Goal: Information Seeking & Learning: Check status

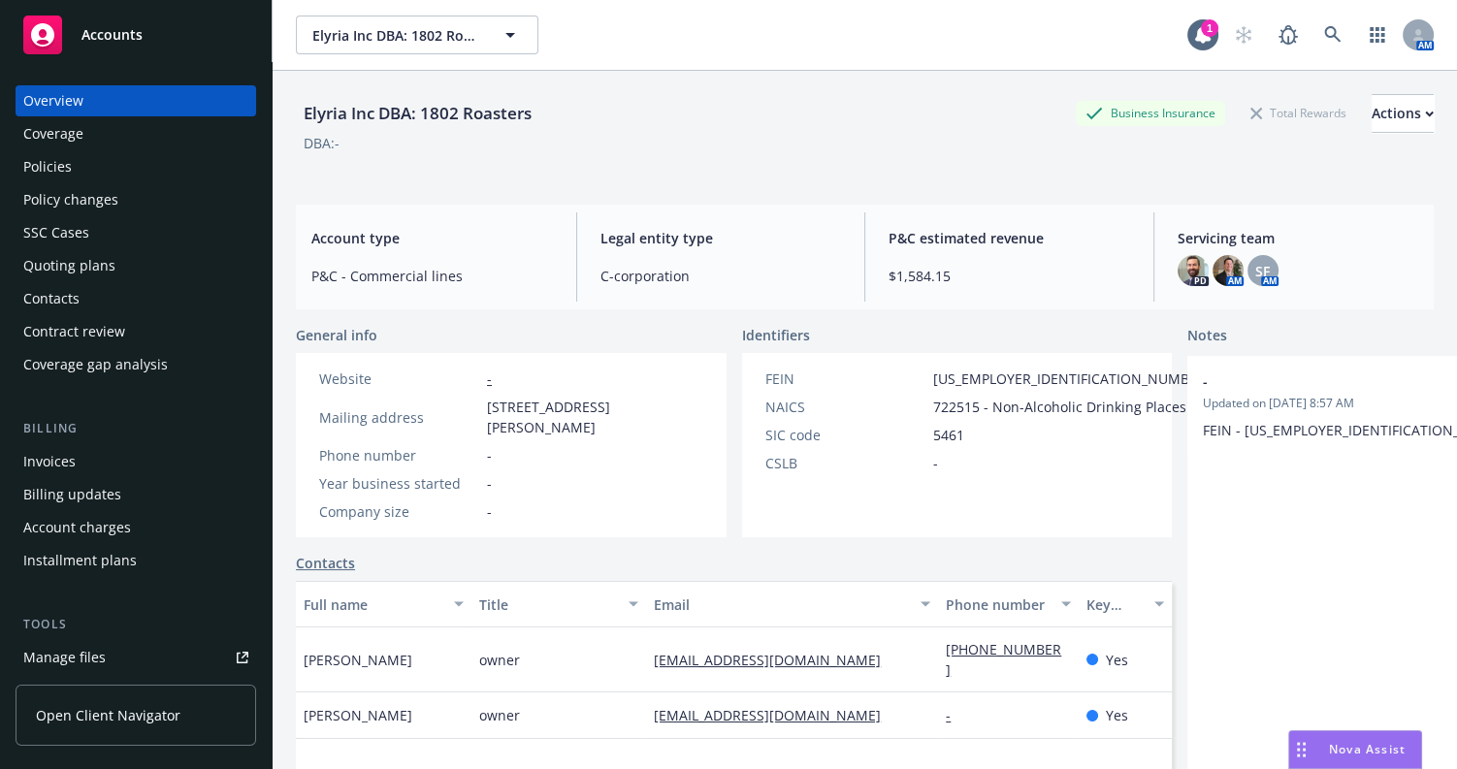
scroll to position [352, 0]
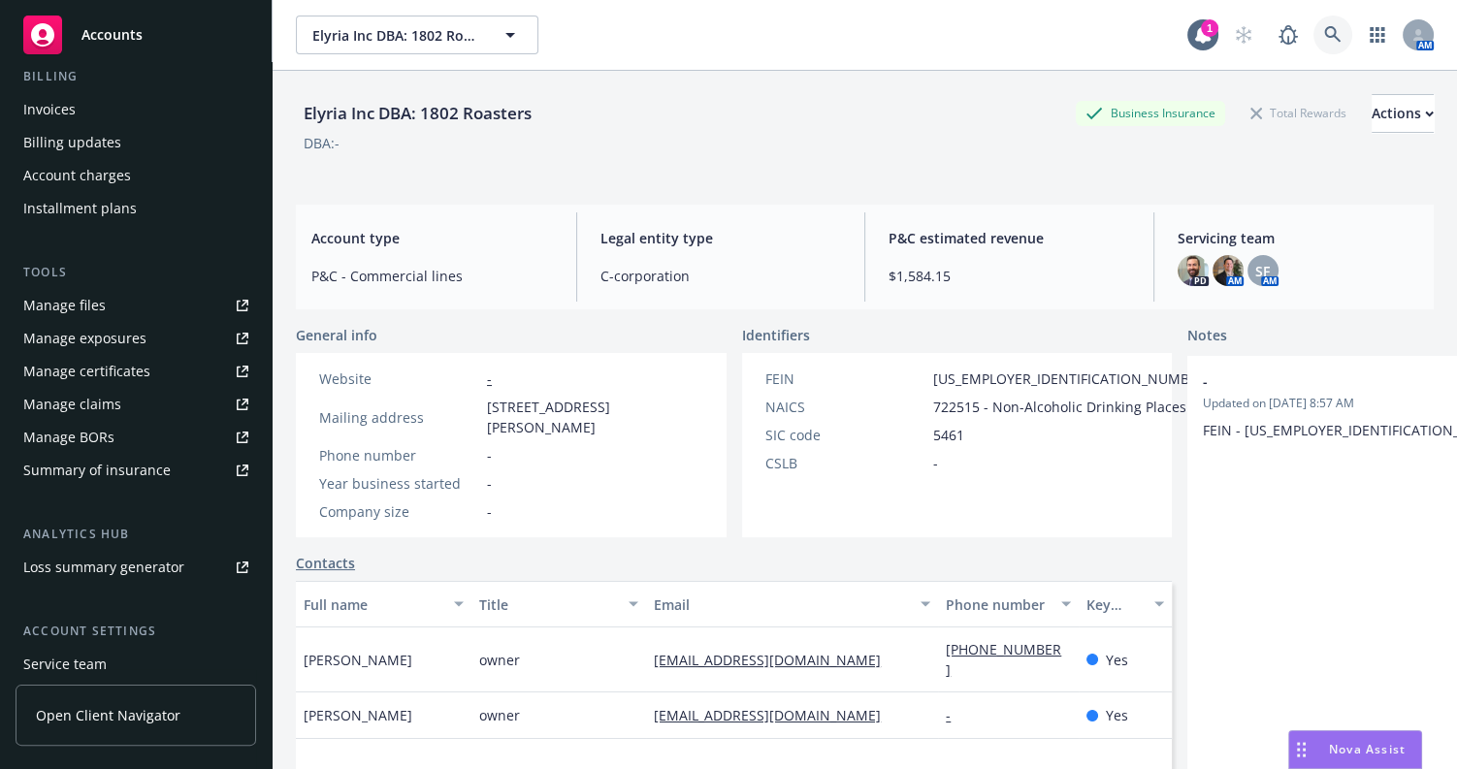
click at [1313, 35] on link at bounding box center [1332, 35] width 39 height 39
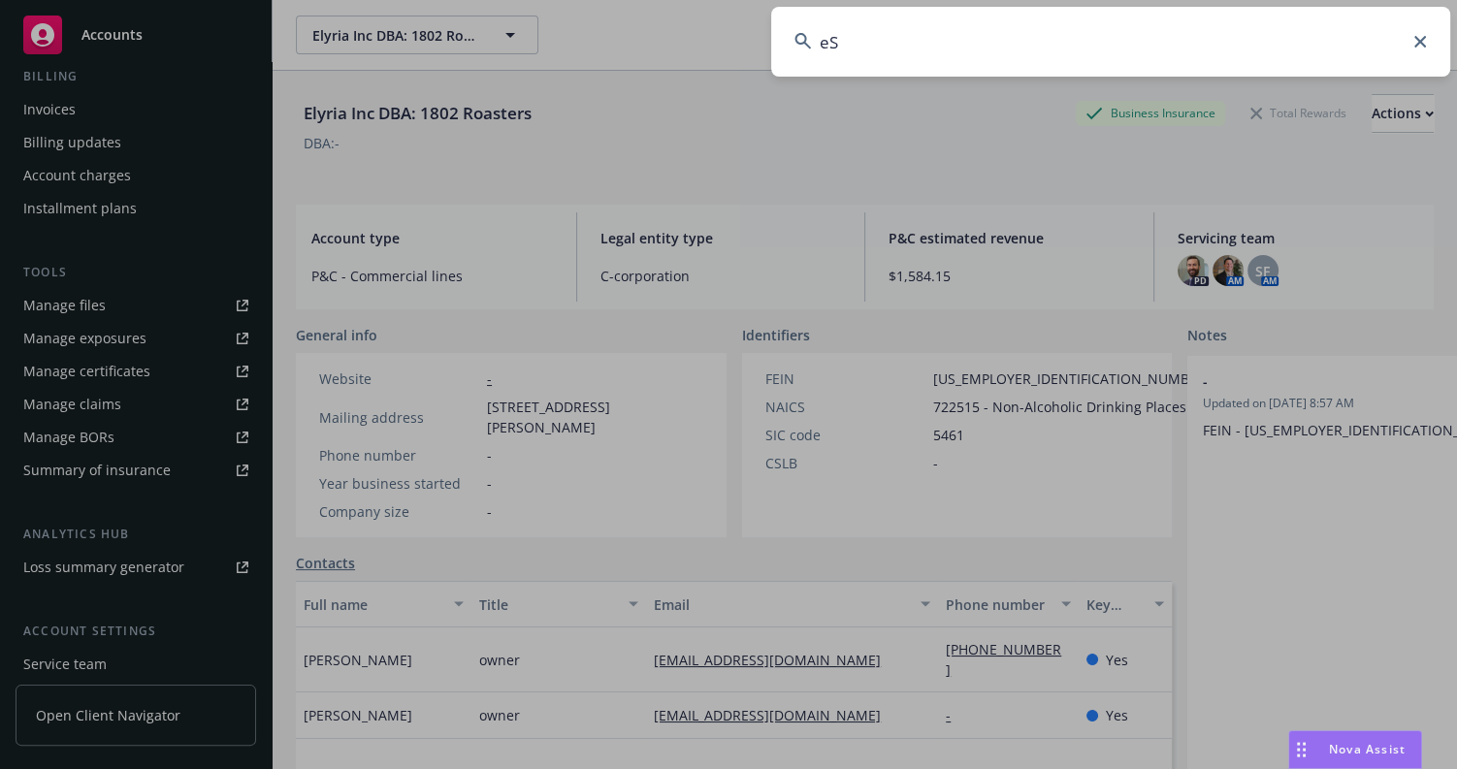
type input "e"
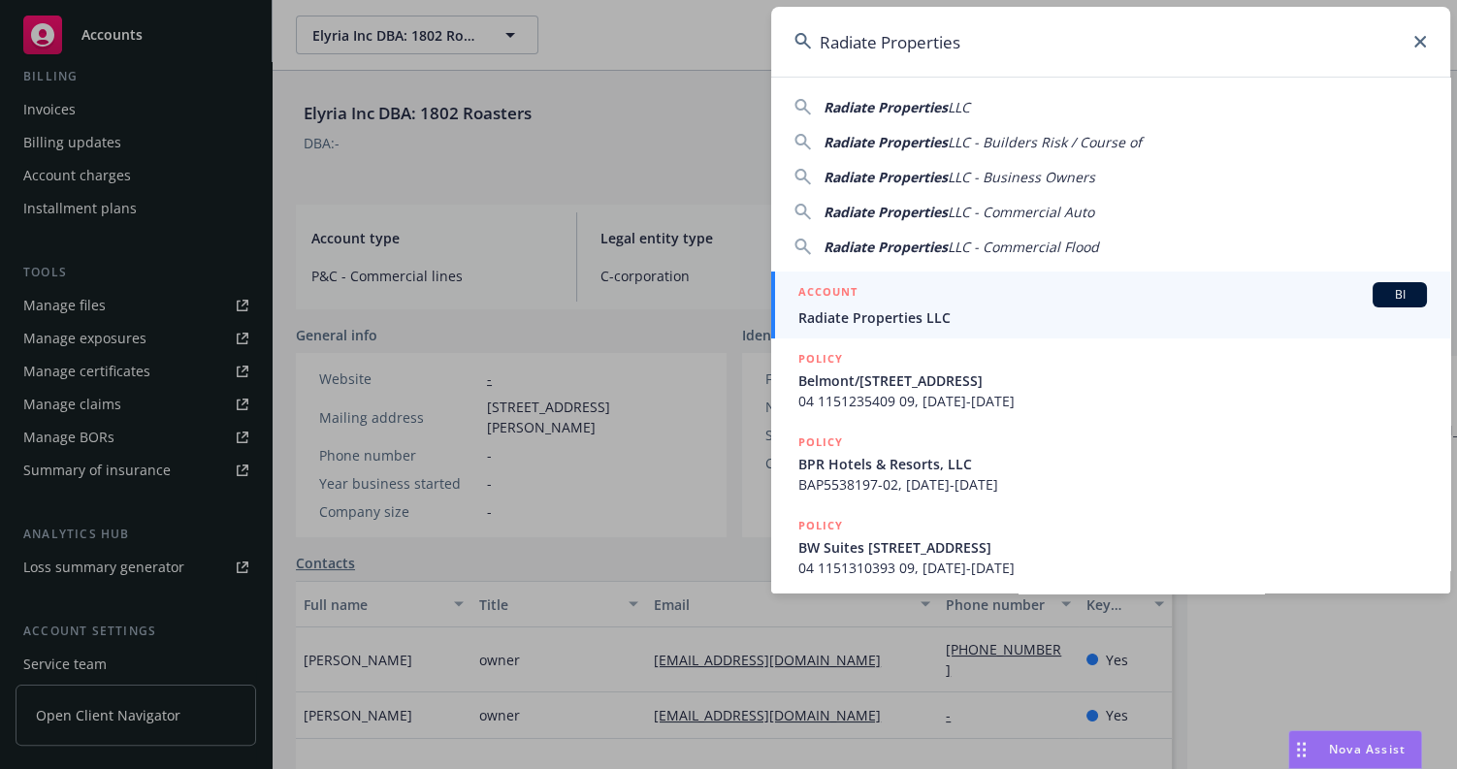
type input "Radiate Properties"
click at [916, 307] on span "Radiate Properties LLC" at bounding box center [1112, 317] width 628 height 20
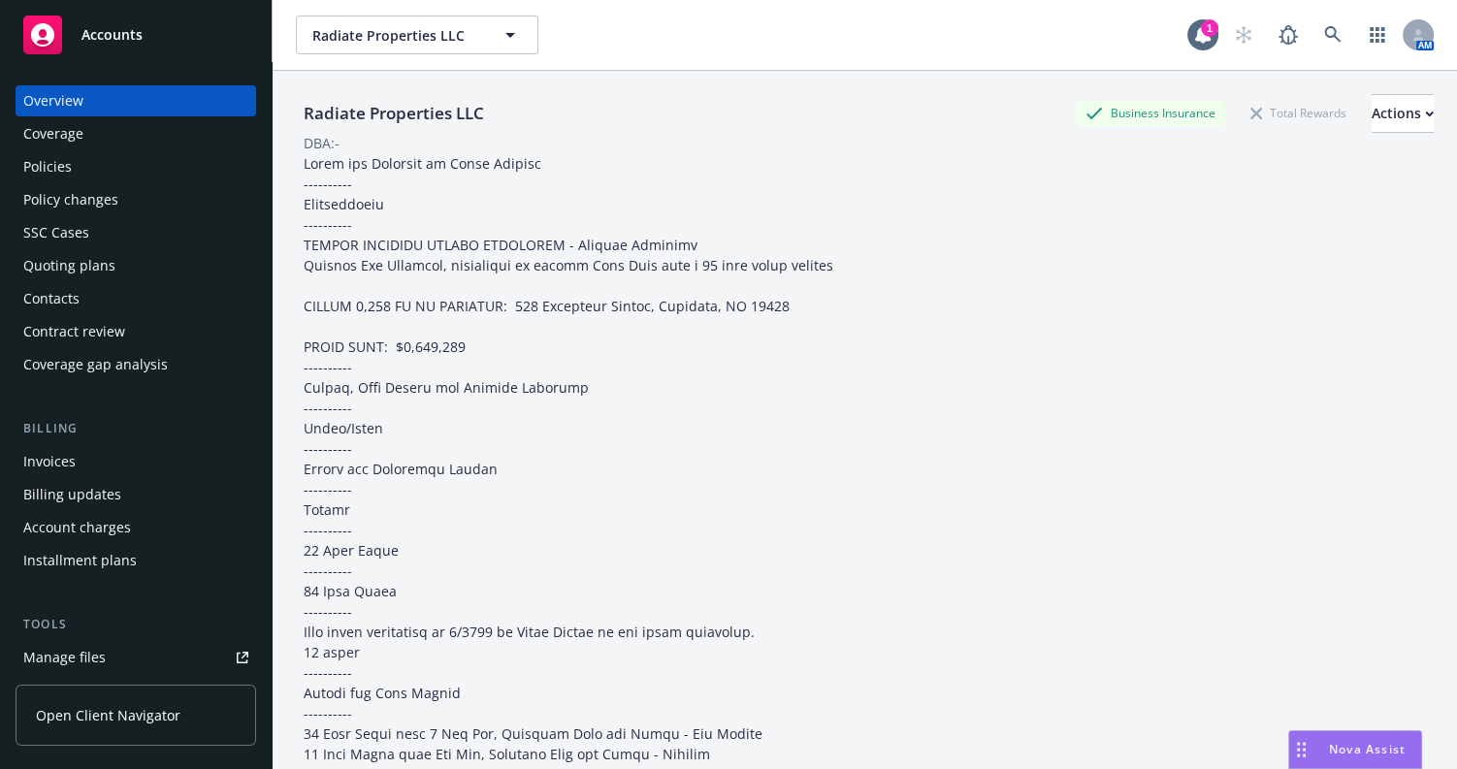
click at [121, 145] on div "Coverage" at bounding box center [135, 133] width 225 height 31
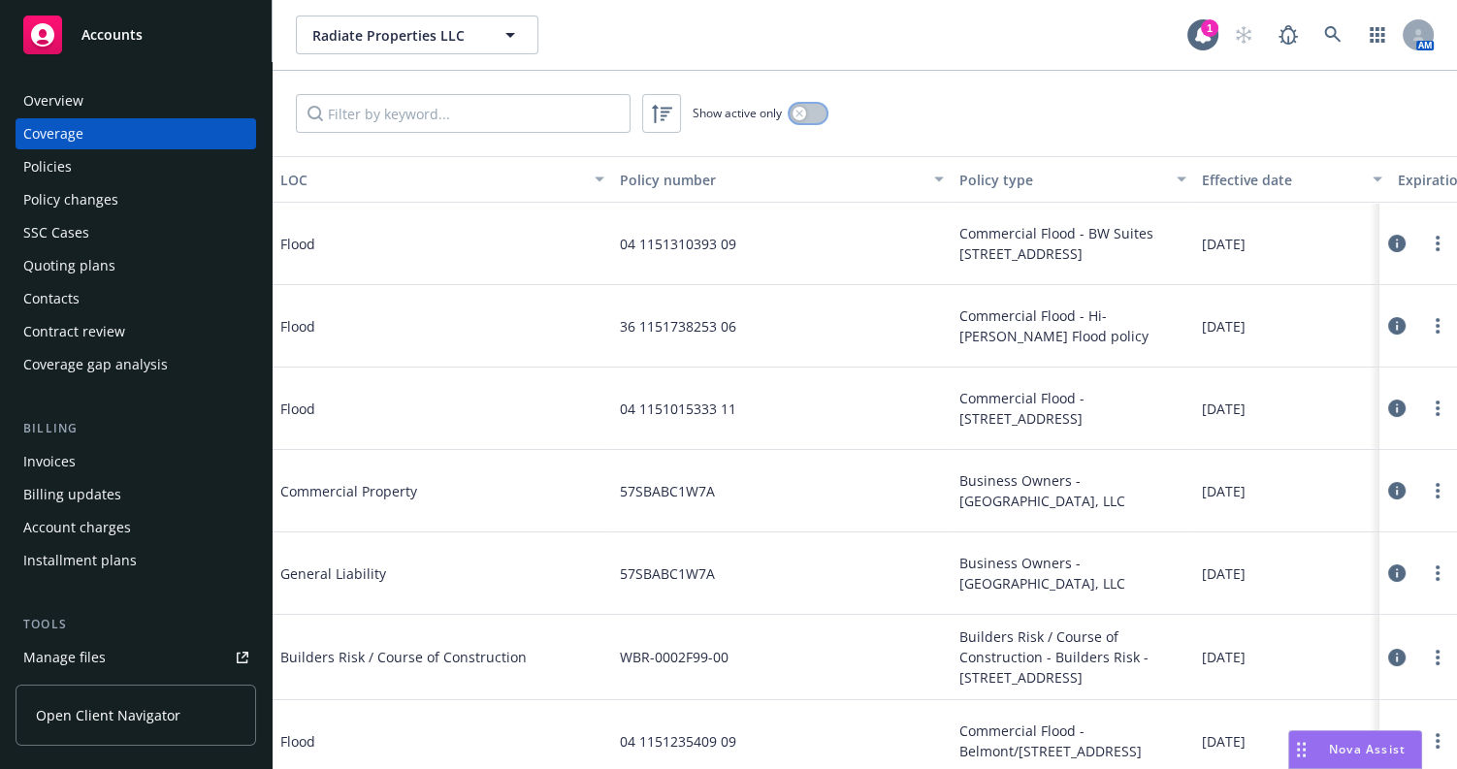
click at [815, 112] on button "button" at bounding box center [807, 113] width 37 height 19
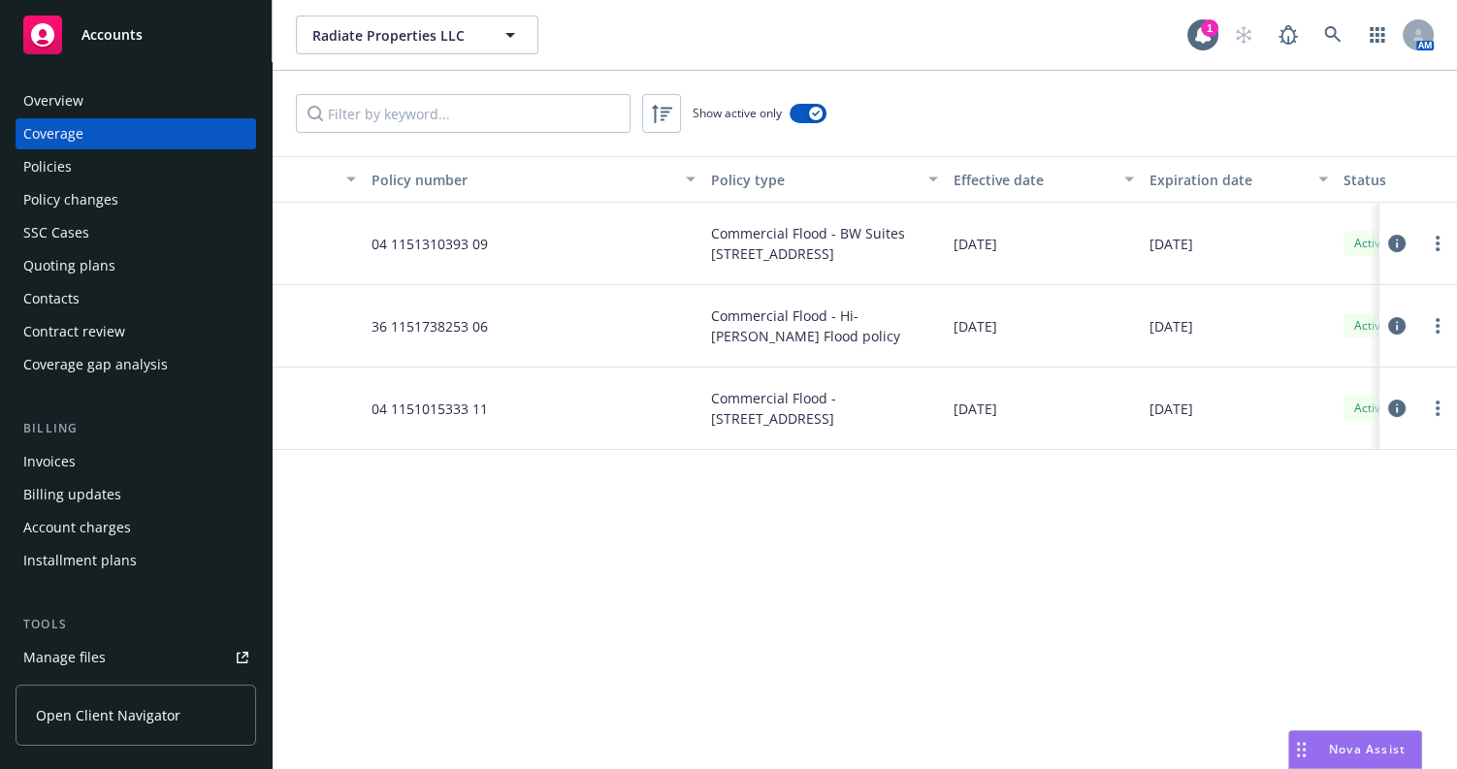
drag, startPoint x: 947, startPoint y: 211, endPoint x: 974, endPoint y: 210, distance: 26.2
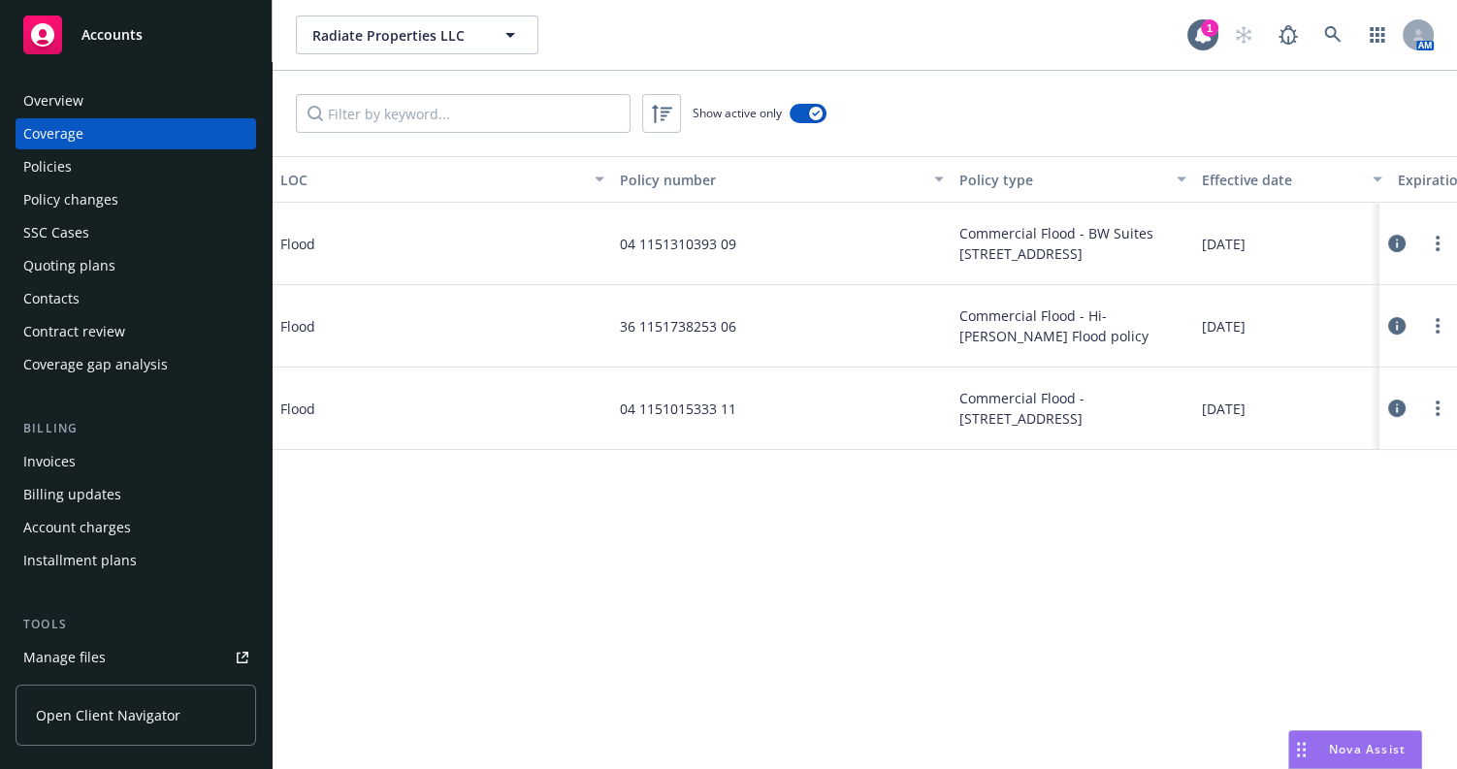
drag, startPoint x: 903, startPoint y: 266, endPoint x: 338, endPoint y: 126, distance: 581.4
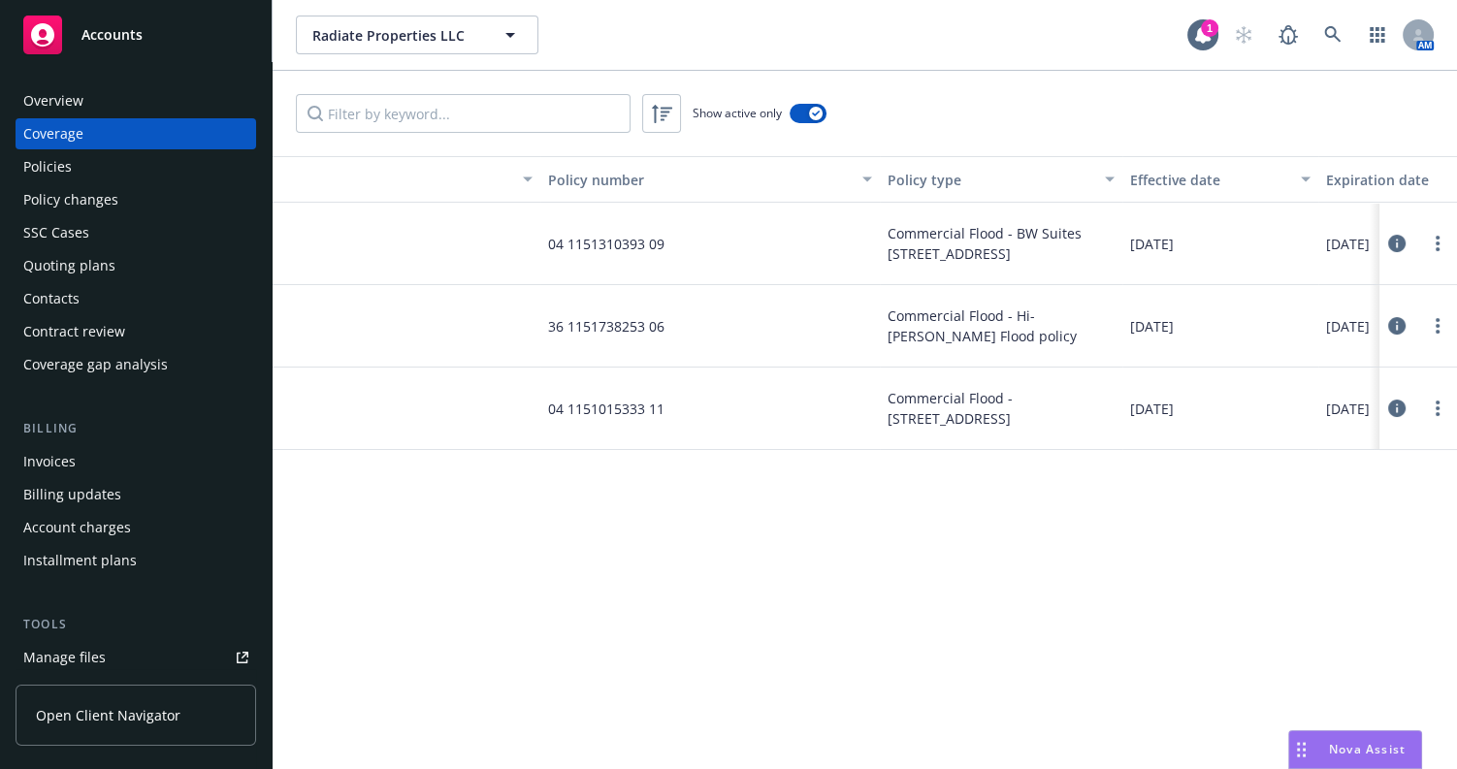
scroll to position [0, 290]
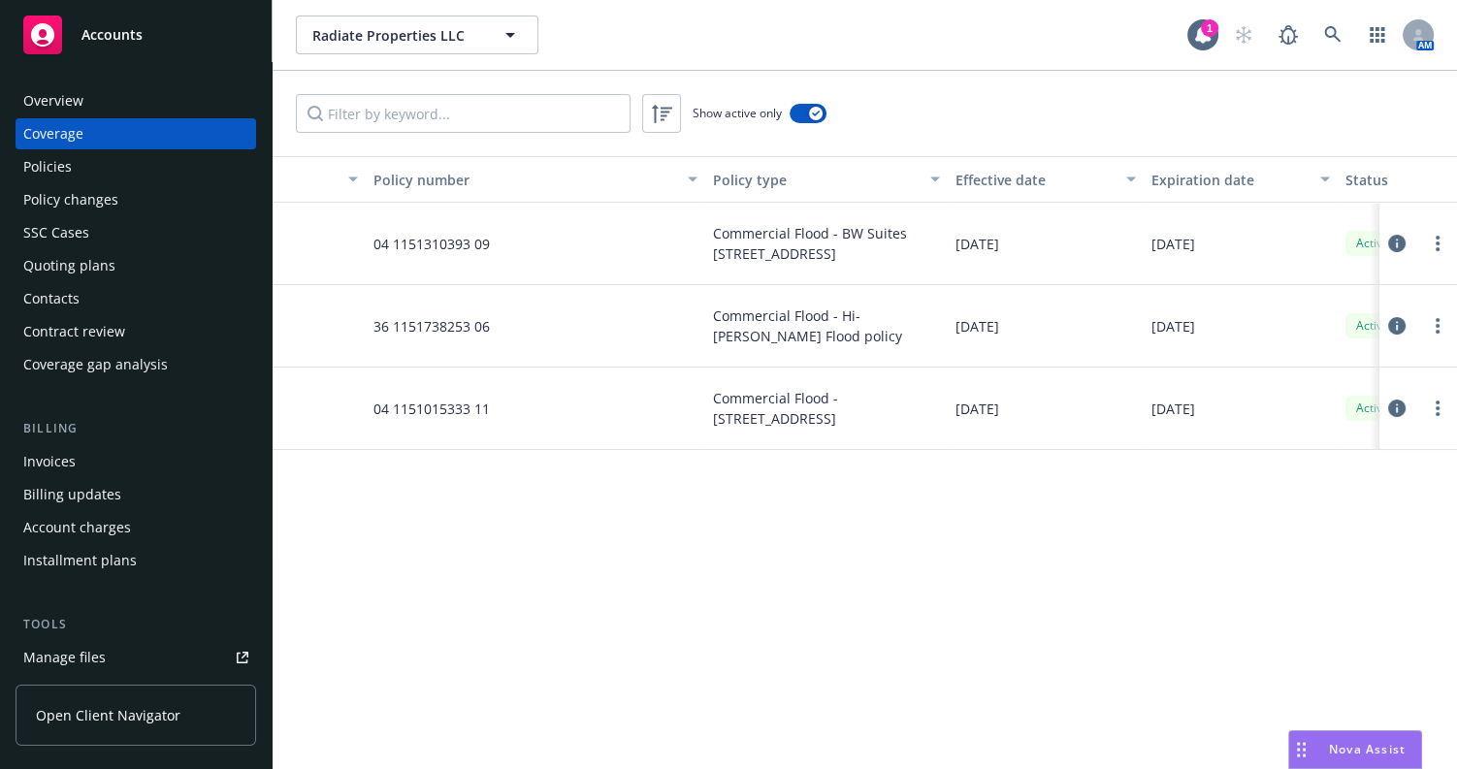
drag, startPoint x: 689, startPoint y: 298, endPoint x: 752, endPoint y: 284, distance: 64.5
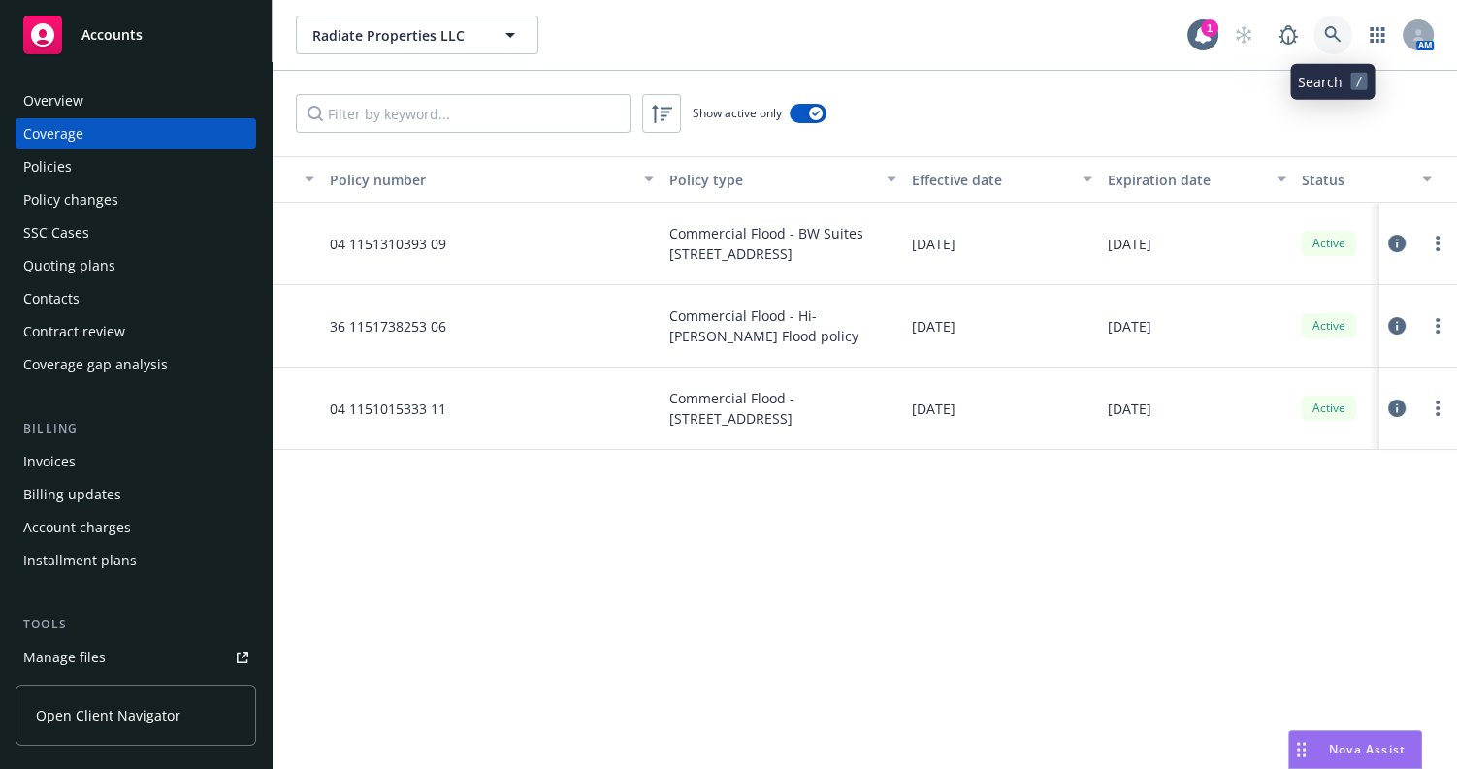
click at [1326, 27] on icon at bounding box center [1332, 34] width 17 height 17
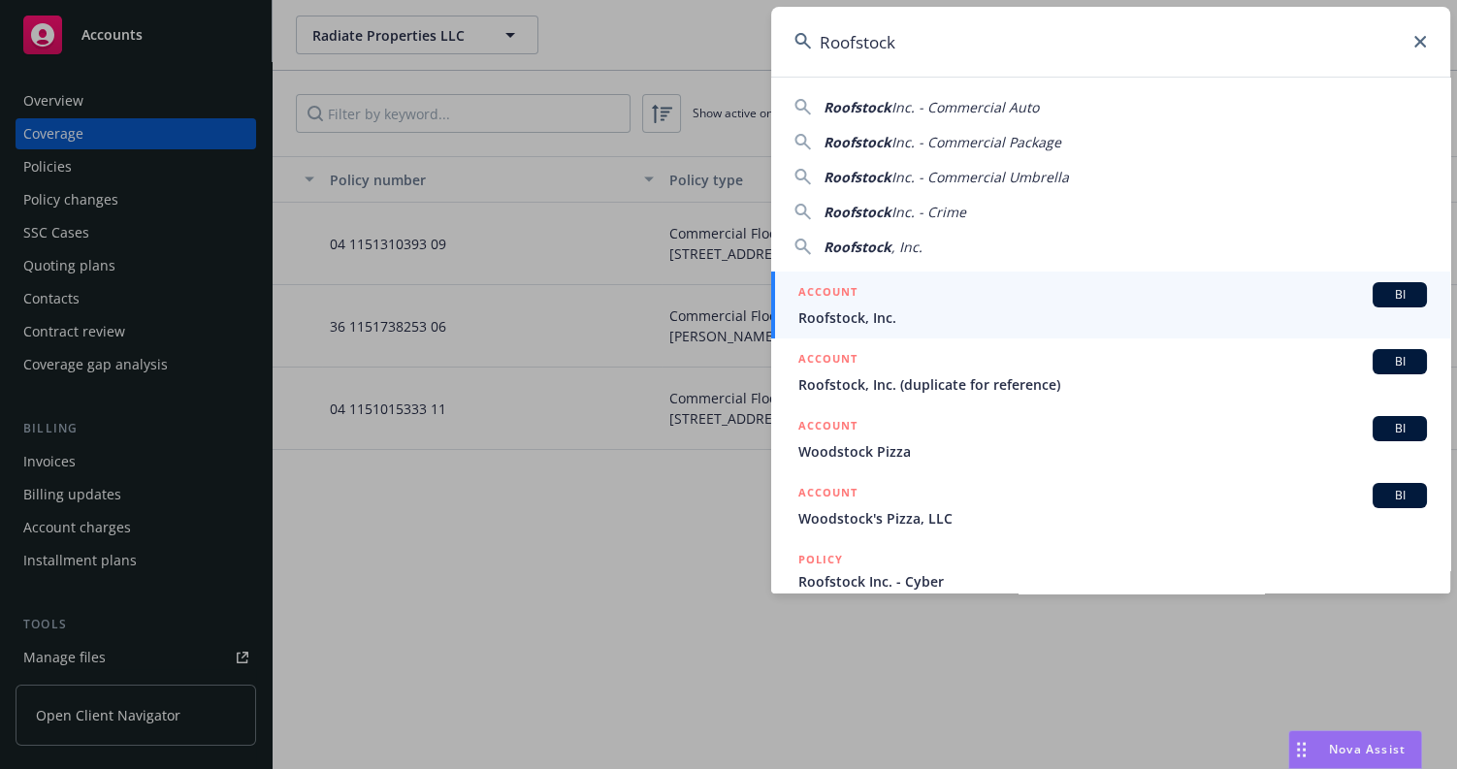
type input "Roofstock"
click at [845, 310] on span "Roofstock, Inc." at bounding box center [1112, 317] width 628 height 20
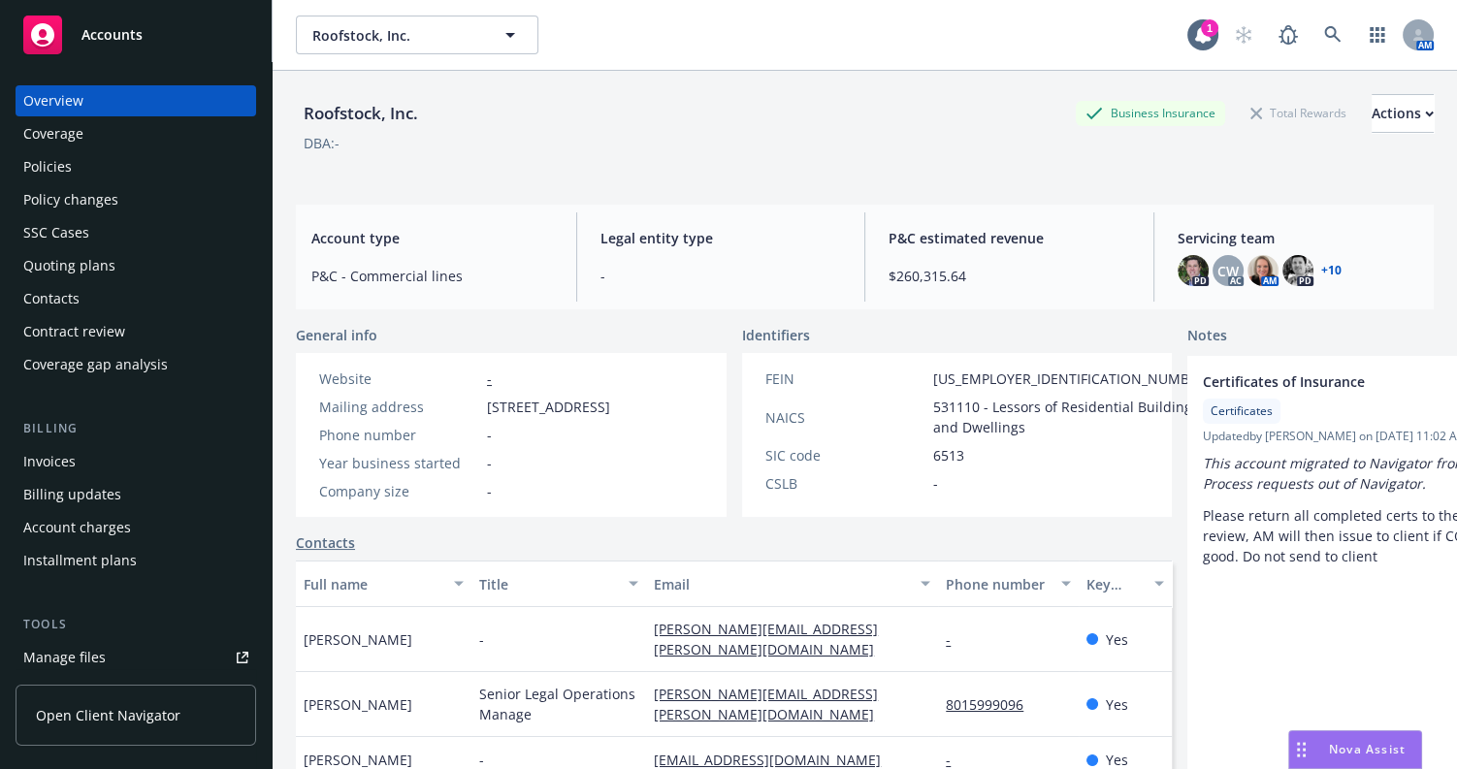
click at [122, 139] on div "Coverage" at bounding box center [135, 133] width 225 height 31
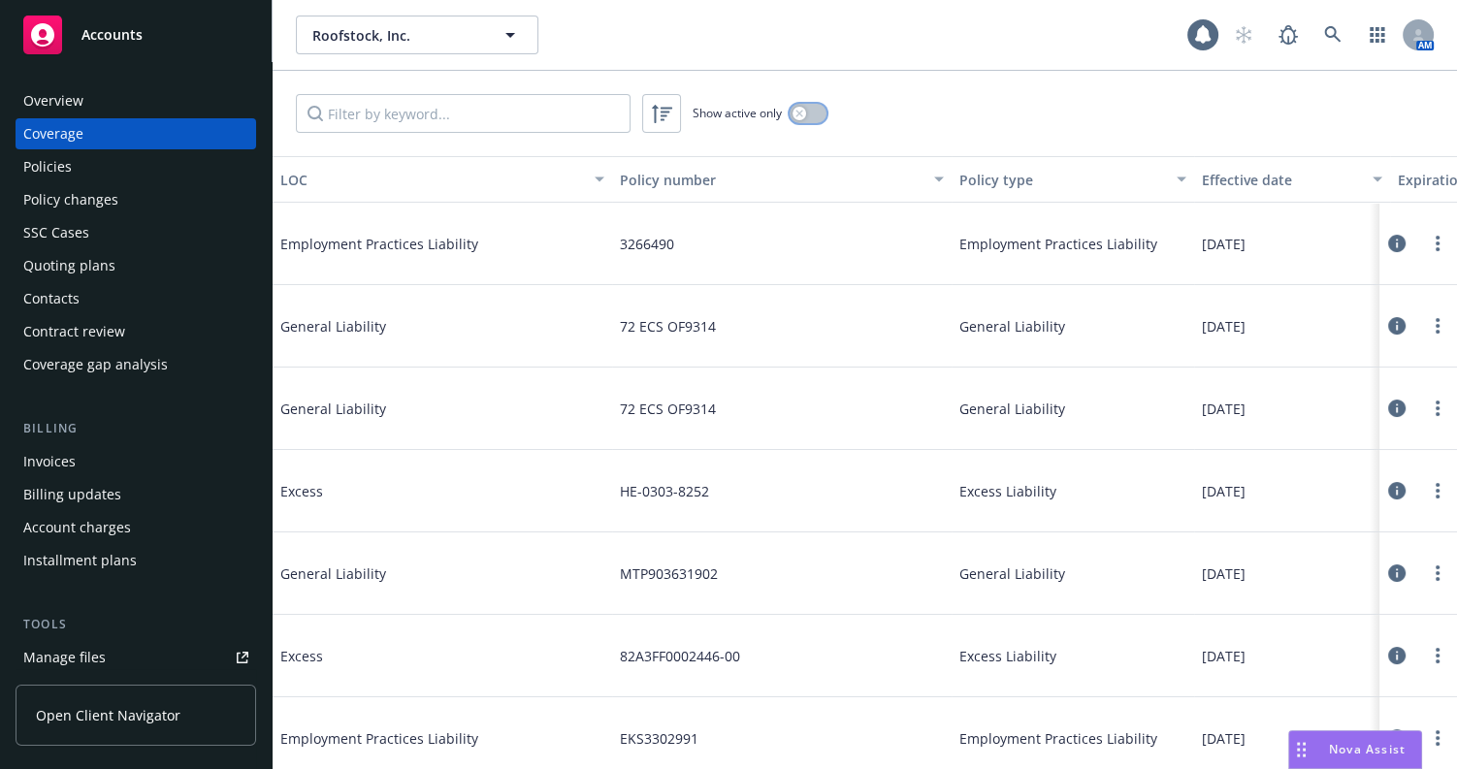
click at [802, 110] on icon "button" at bounding box center [799, 114] width 8 height 8
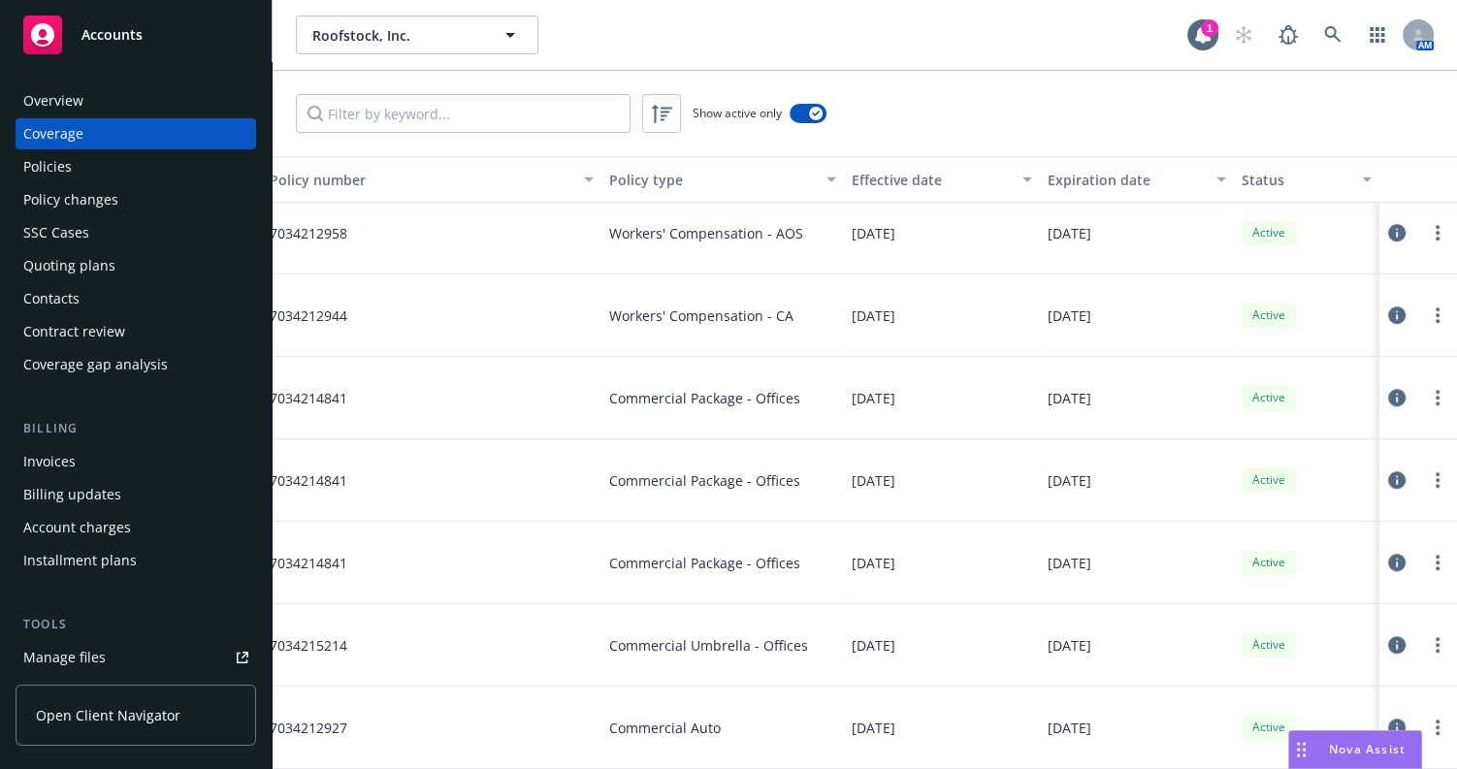
scroll to position [1347, 0]
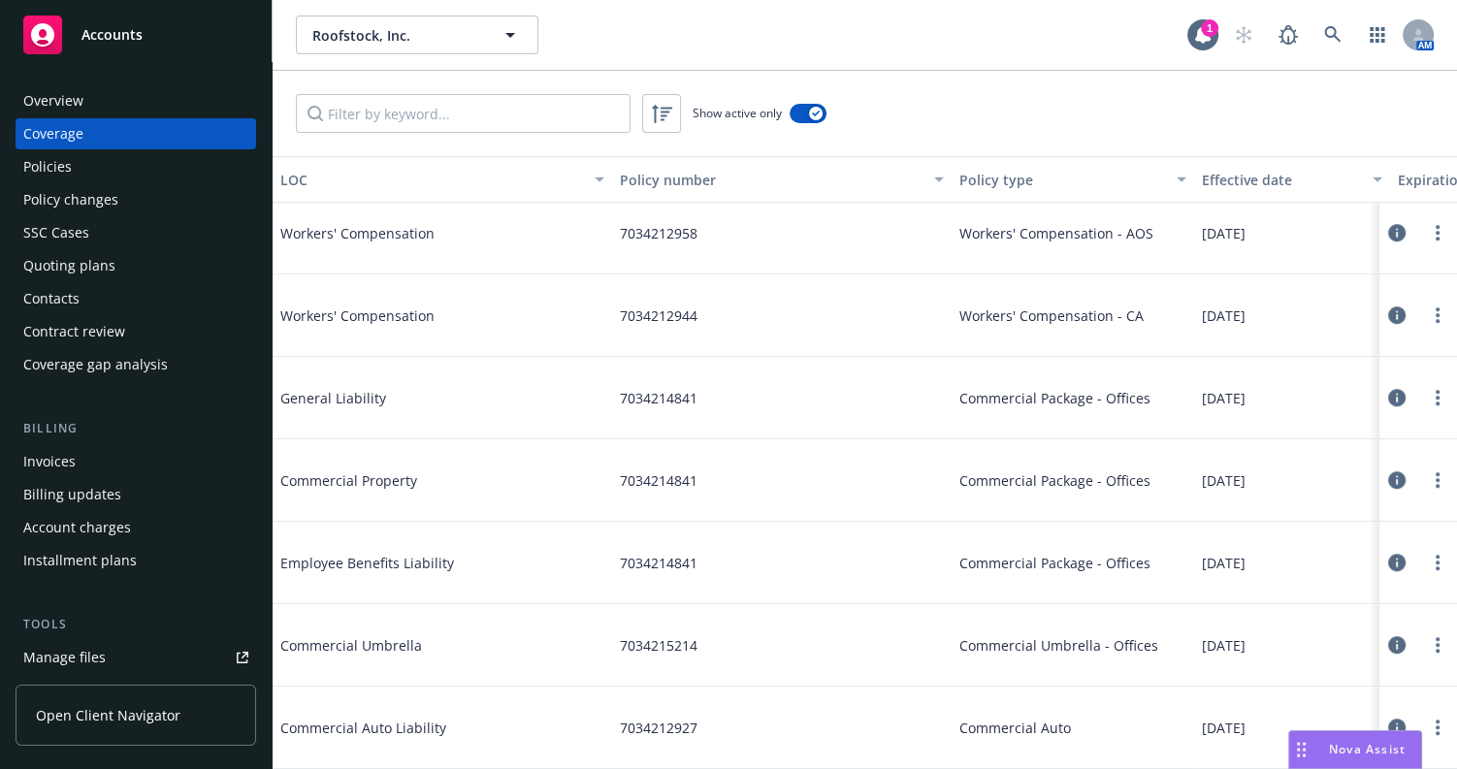
drag, startPoint x: 694, startPoint y: 383, endPoint x: 505, endPoint y: 404, distance: 190.3
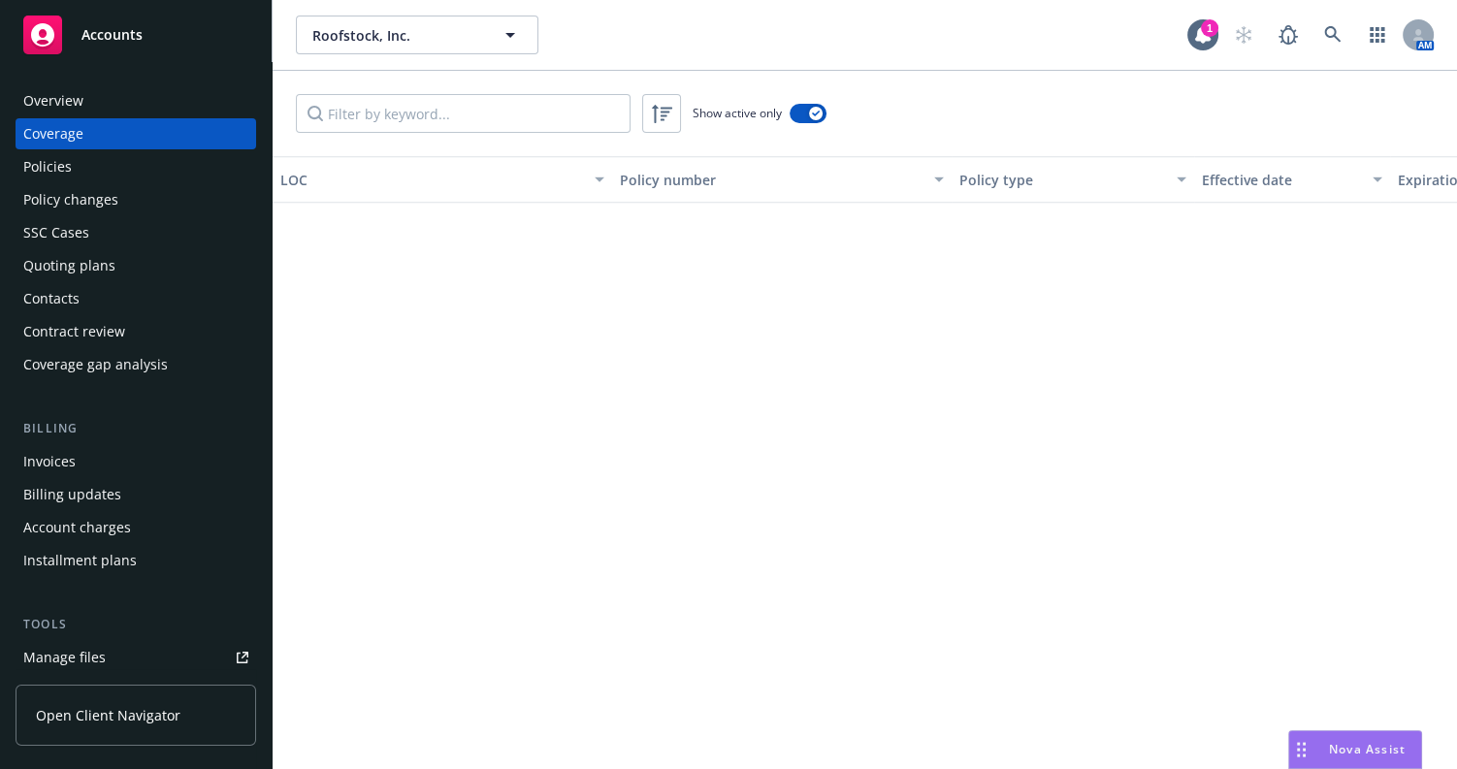
scroll to position [0, 0]
